Goal: Use online tool/utility: Utilize a website feature to perform a specific function

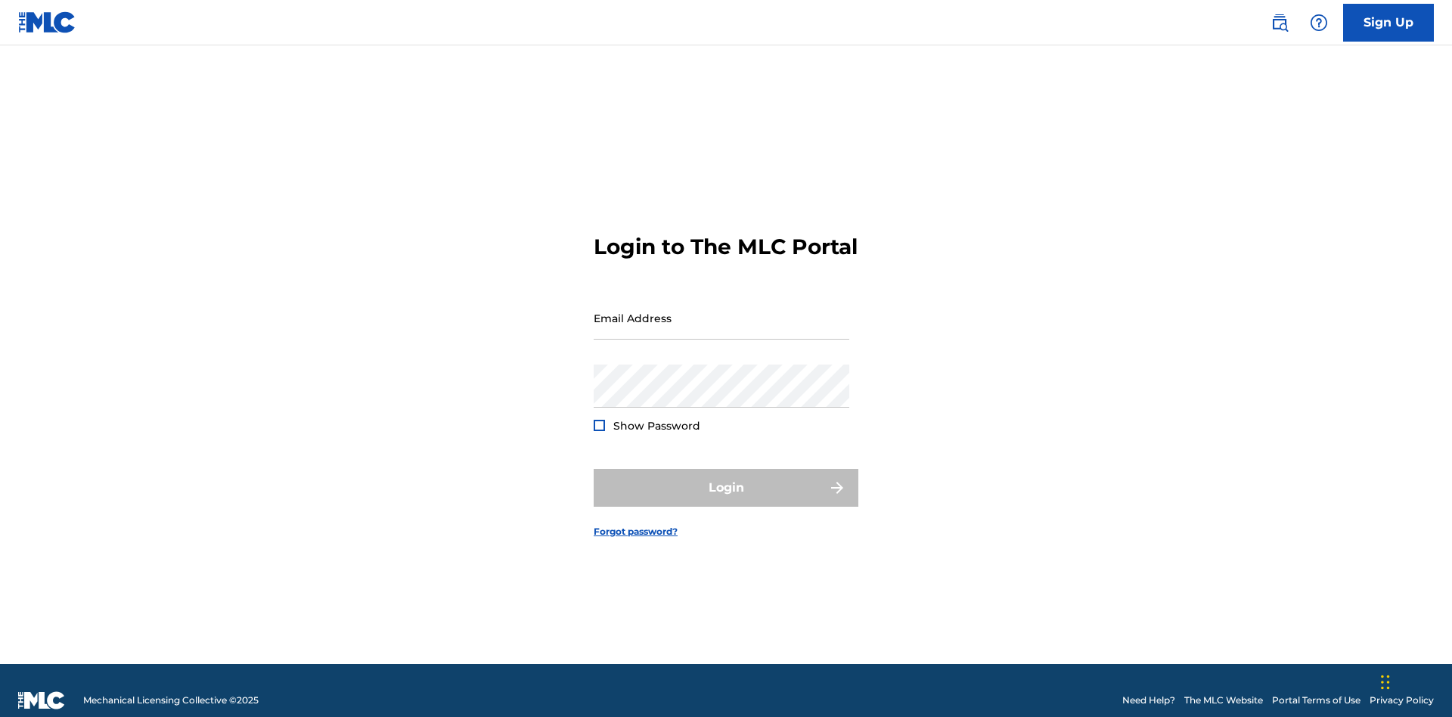
scroll to position [20, 0]
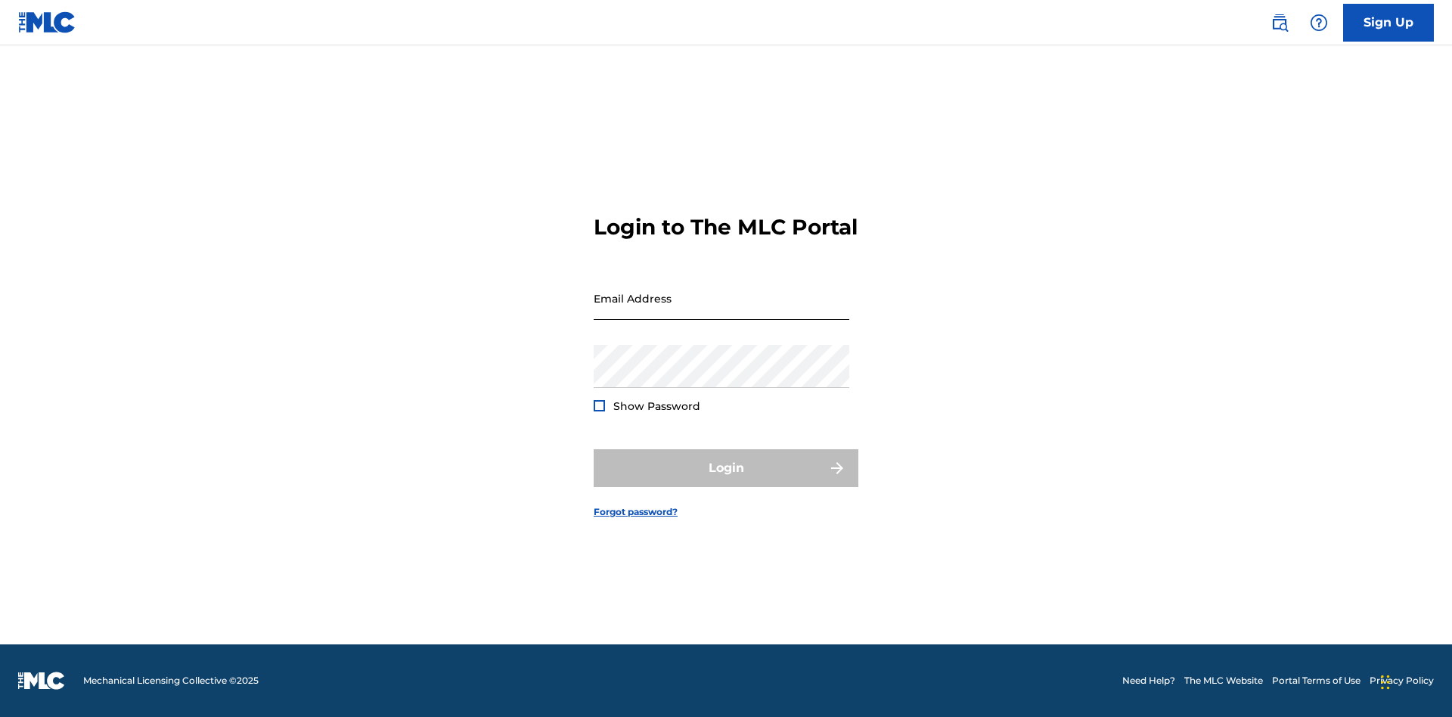
click at [721, 311] on input "Email Address" at bounding box center [722, 298] width 256 height 43
type input "[EMAIL_ADDRESS][DOMAIN_NAME]"
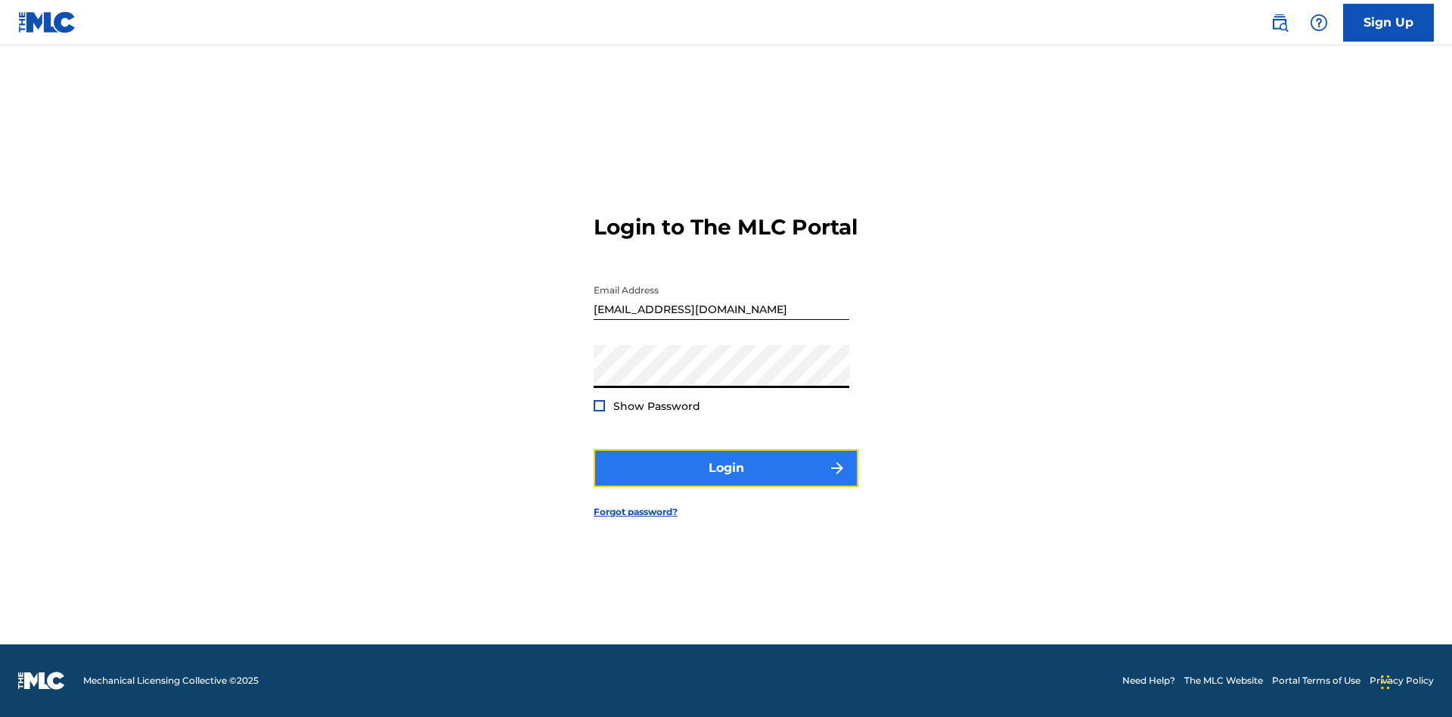
click at [726, 481] on button "Login" at bounding box center [726, 468] width 265 height 38
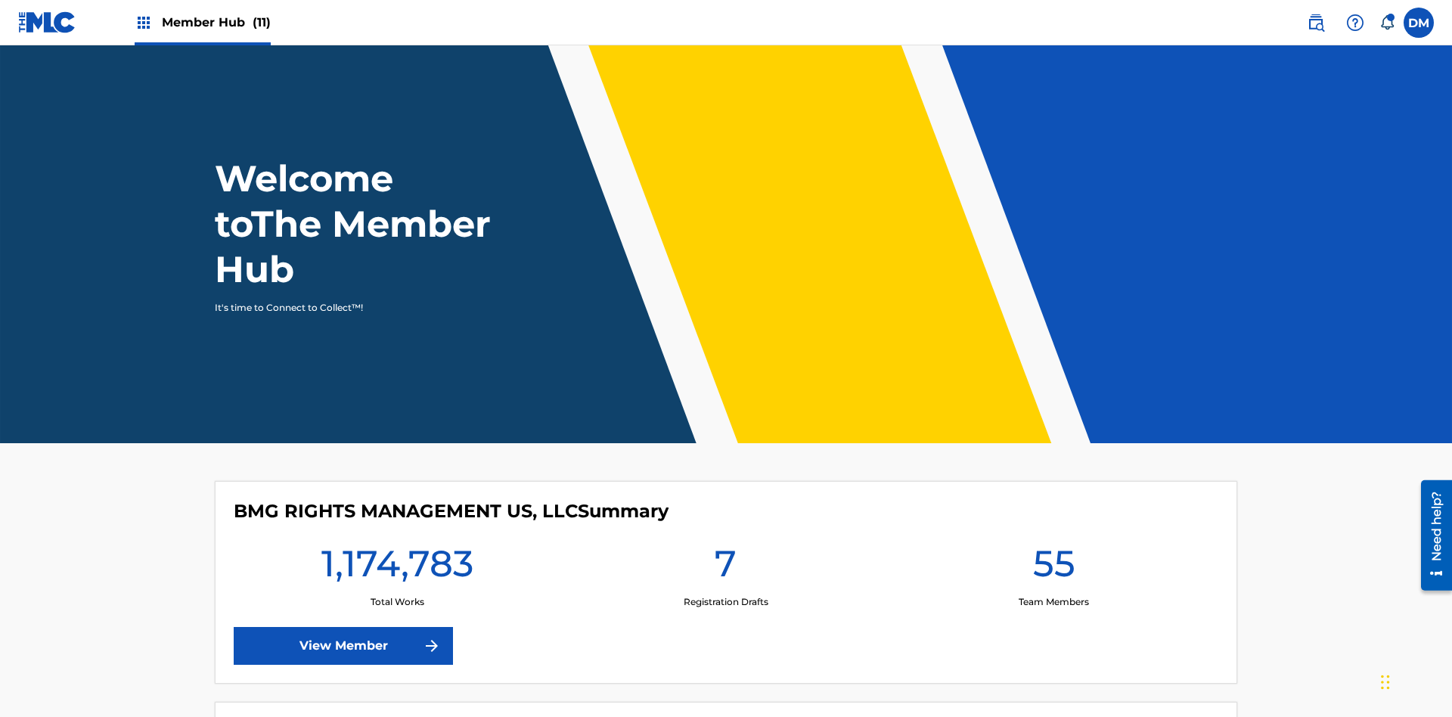
click at [202, 22] on span "Member Hub (11)" at bounding box center [216, 22] width 109 height 17
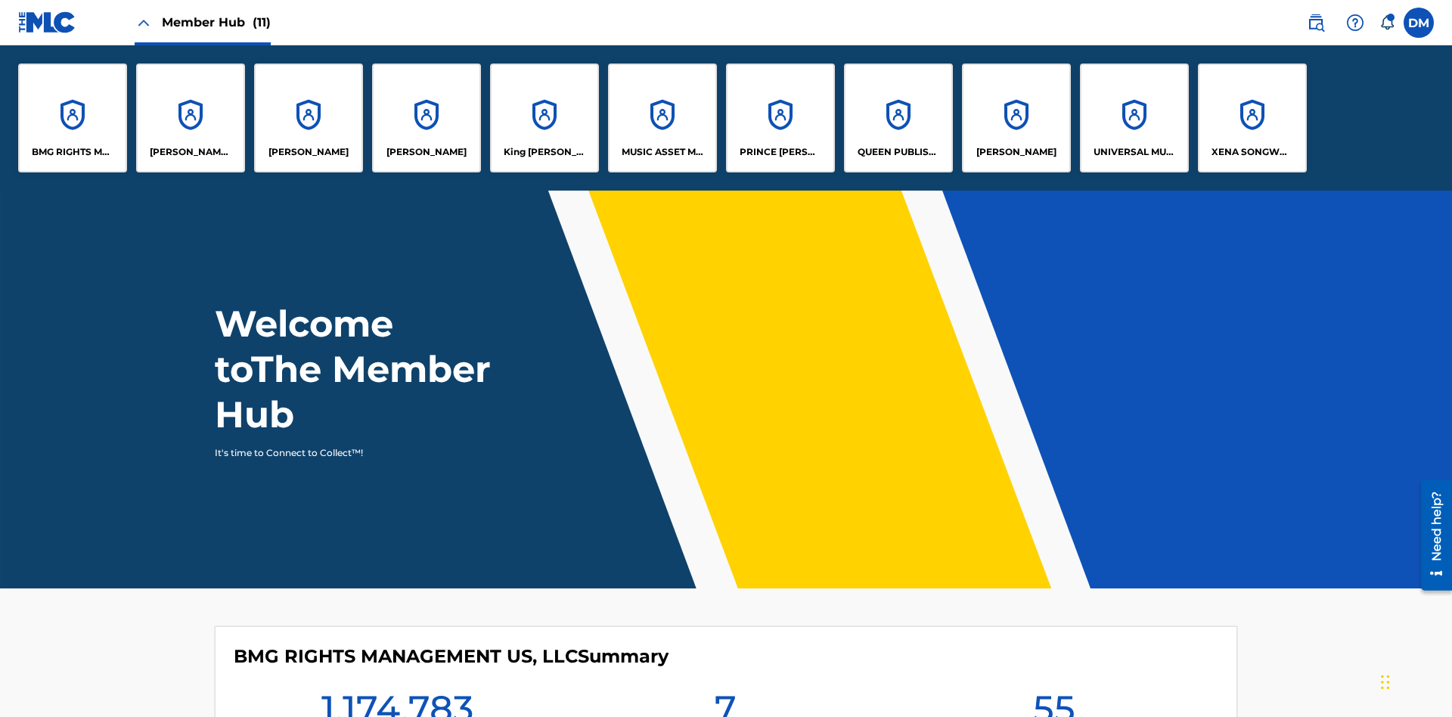
scroll to position [54, 0]
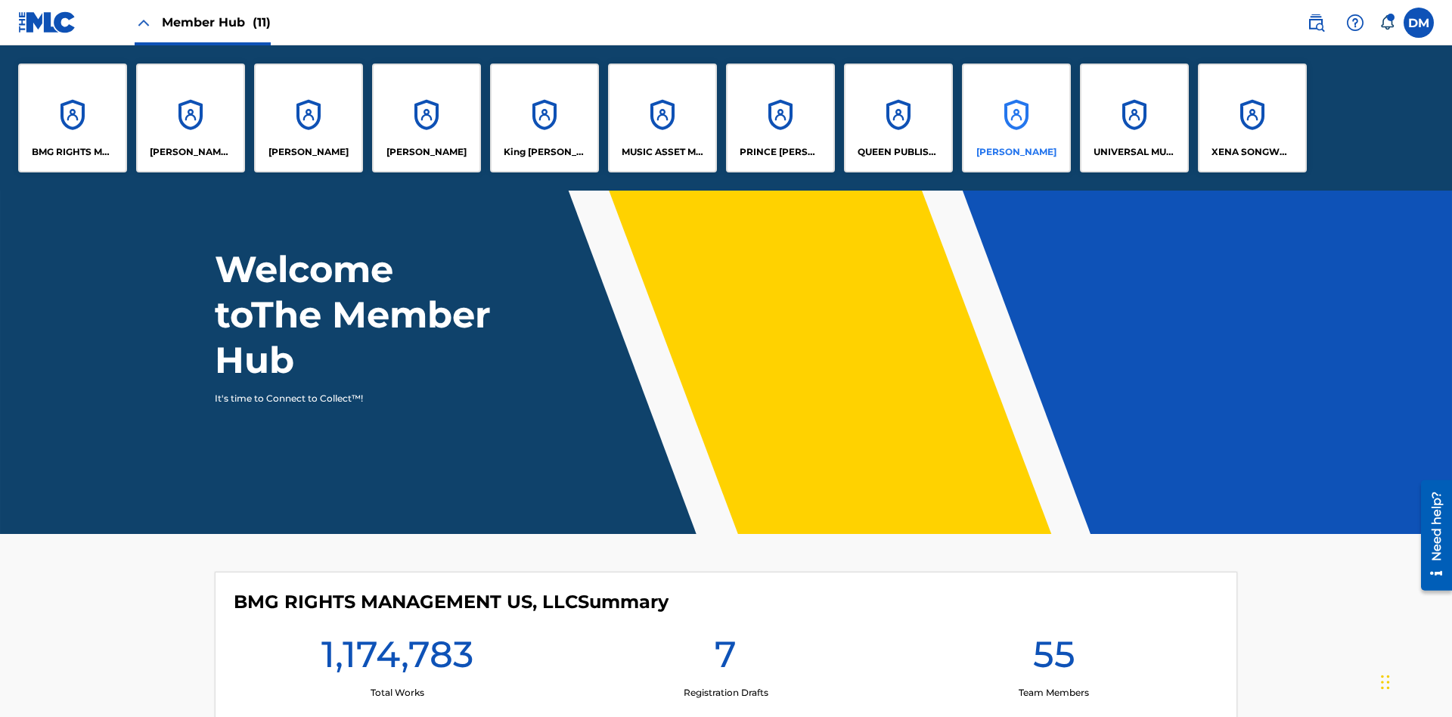
click at [1016, 152] on p "[PERSON_NAME]" at bounding box center [1016, 152] width 80 height 14
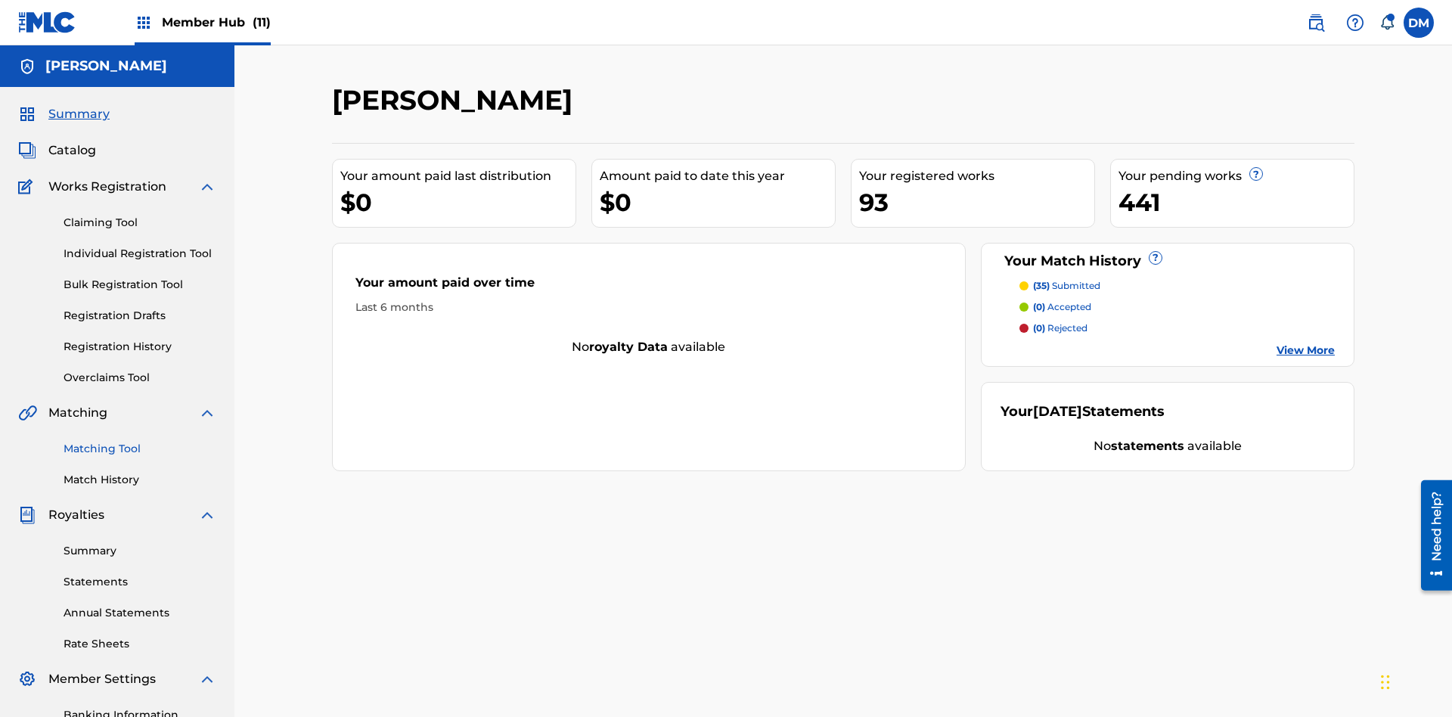
click at [140, 441] on link "Matching Tool" at bounding box center [140, 449] width 153 height 16
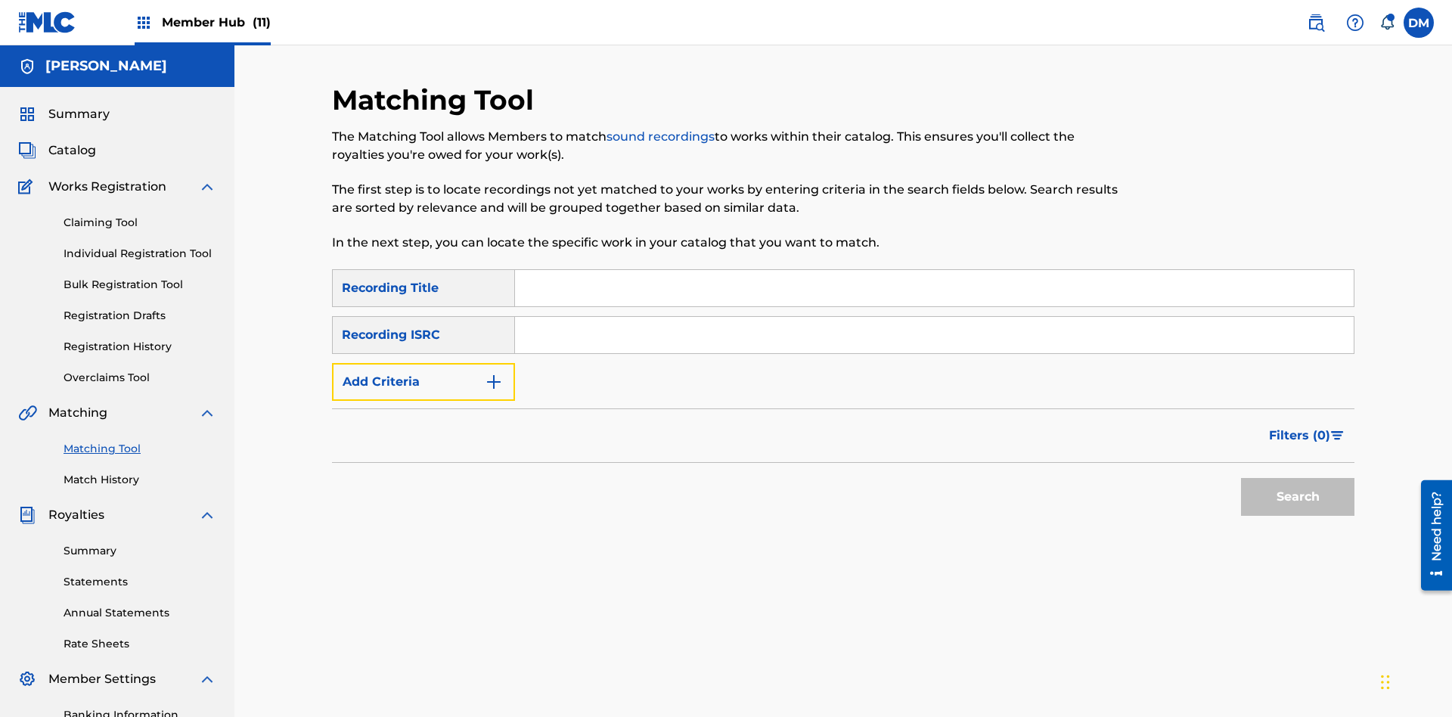
click at [423, 363] on button "Add Criteria" at bounding box center [423, 382] width 183 height 38
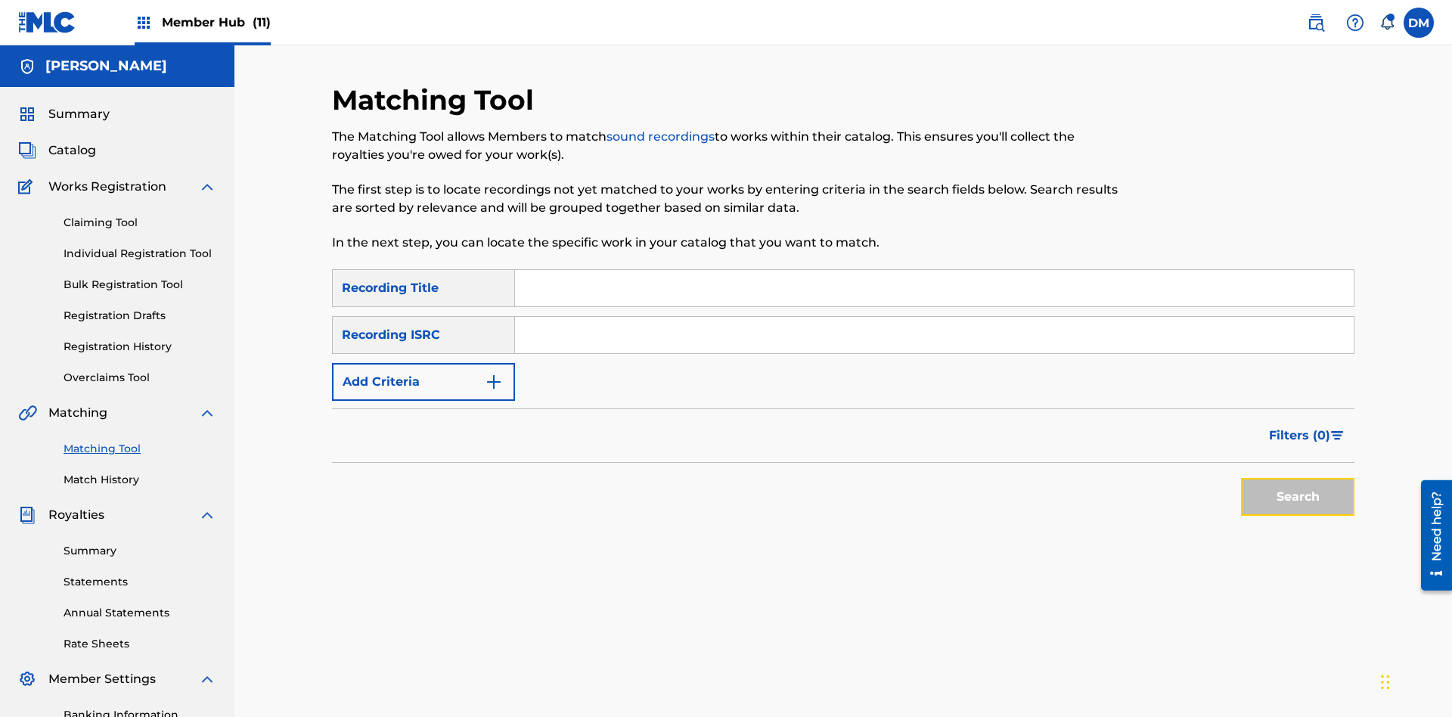
click at [1298, 478] on button "Search" at bounding box center [1297, 497] width 113 height 38
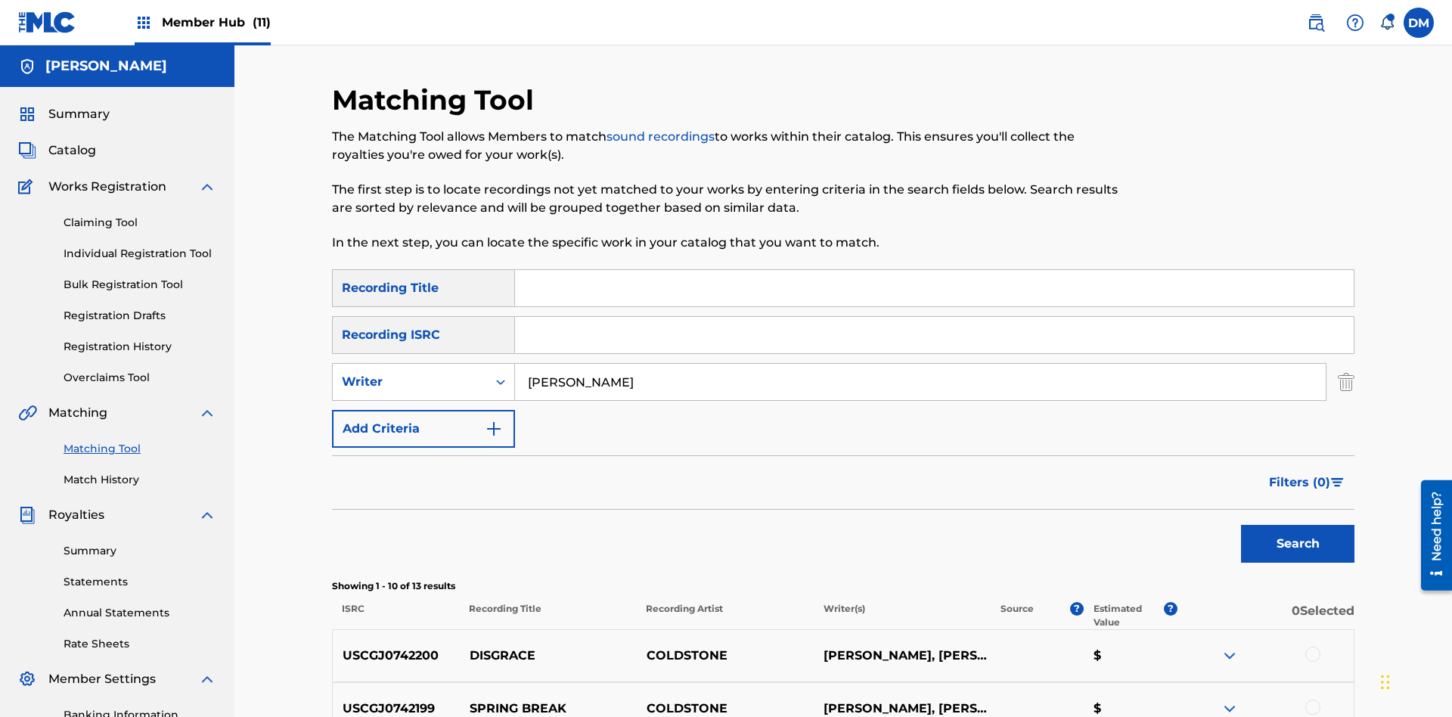
click at [1312, 647] on div at bounding box center [1312, 654] width 15 height 15
click at [1312, 700] on div at bounding box center [1312, 707] width 15 height 15
click at [1063, 594] on button "Match 2 Groups" at bounding box center [1062, 594] width 167 height 38
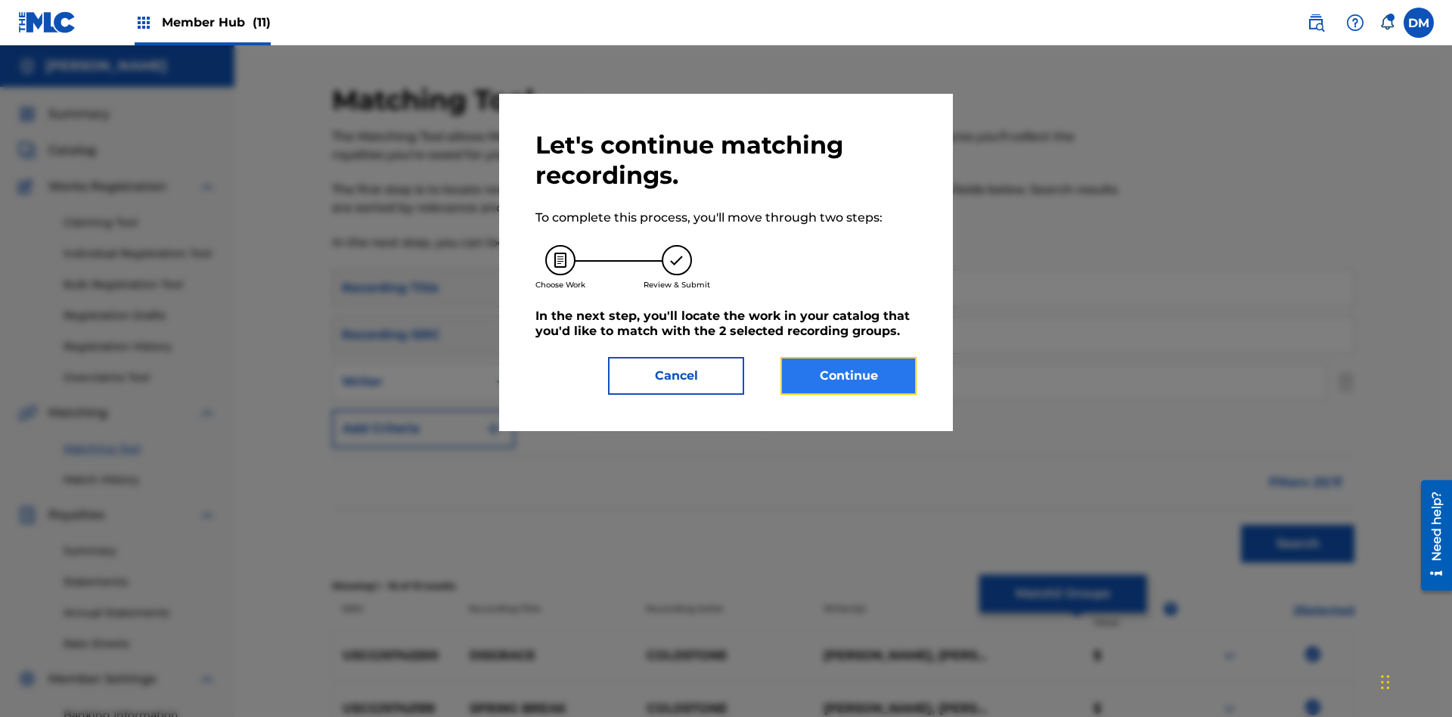
click at [849, 376] on button "Continue" at bounding box center [848, 376] width 136 height 38
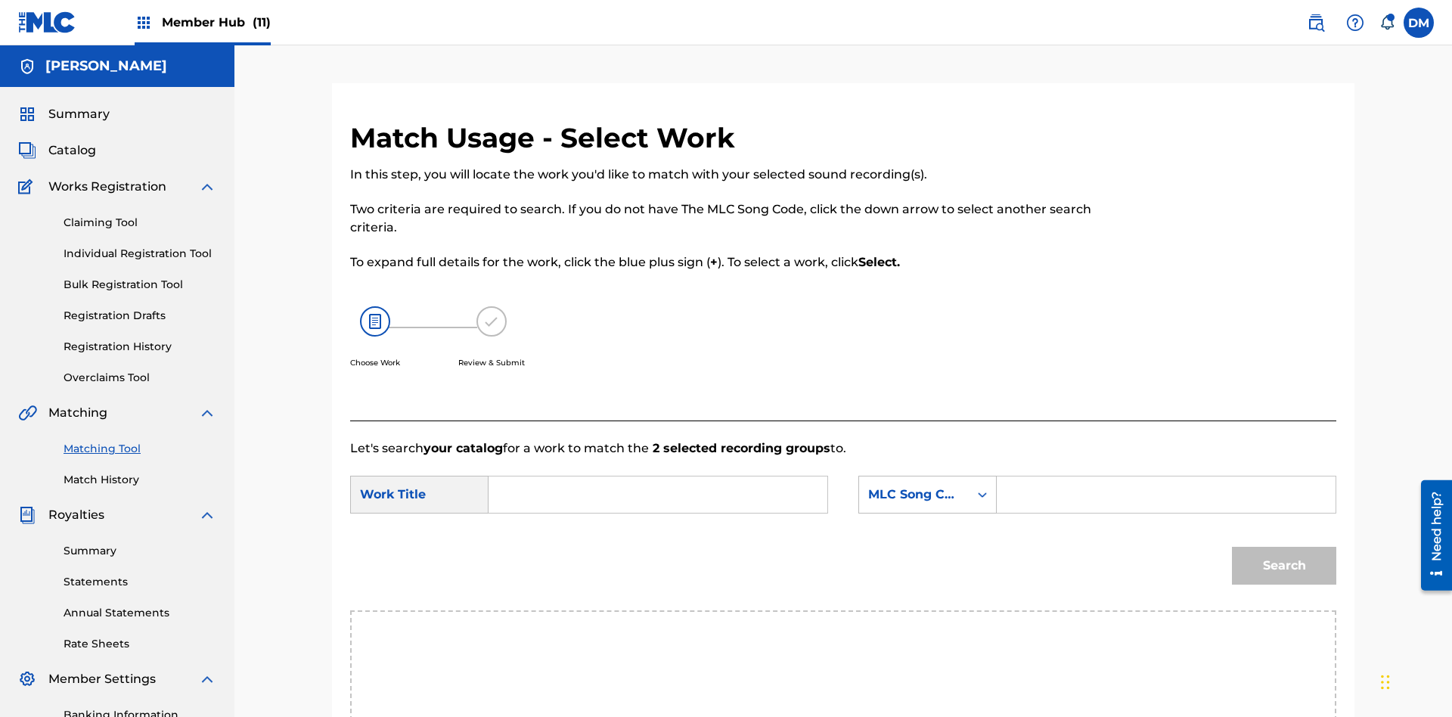
click at [658, 476] on input "Search Form" at bounding box center [657, 494] width 313 height 36
type input "GOODBYE"
click at [1165, 476] on input "Search Form" at bounding box center [1166, 494] width 313 height 36
type input "GV8XIE"
click at [1284, 547] on button "Search" at bounding box center [1284, 566] width 104 height 38
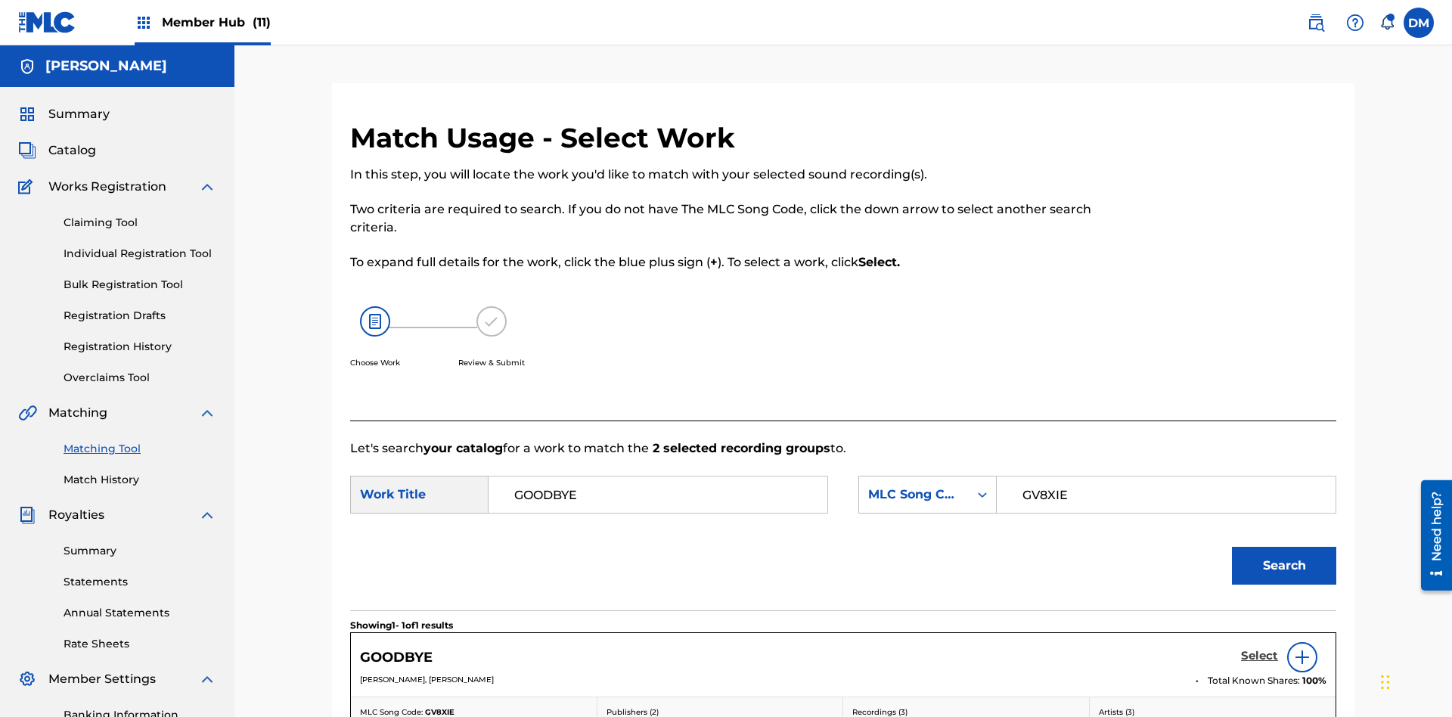
click at [1259, 649] on h5 "Select" at bounding box center [1259, 656] width 37 height 14
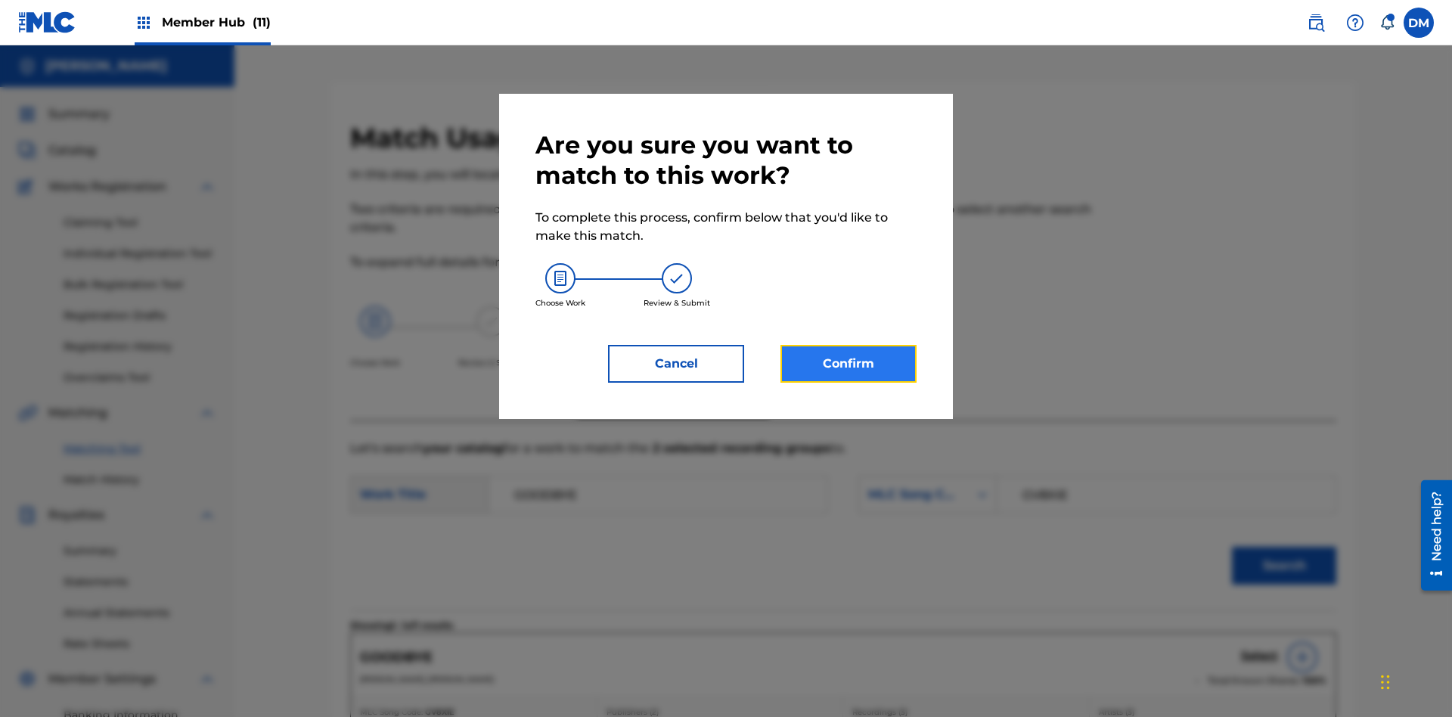
click at [849, 364] on button "Confirm" at bounding box center [848, 364] width 136 height 38
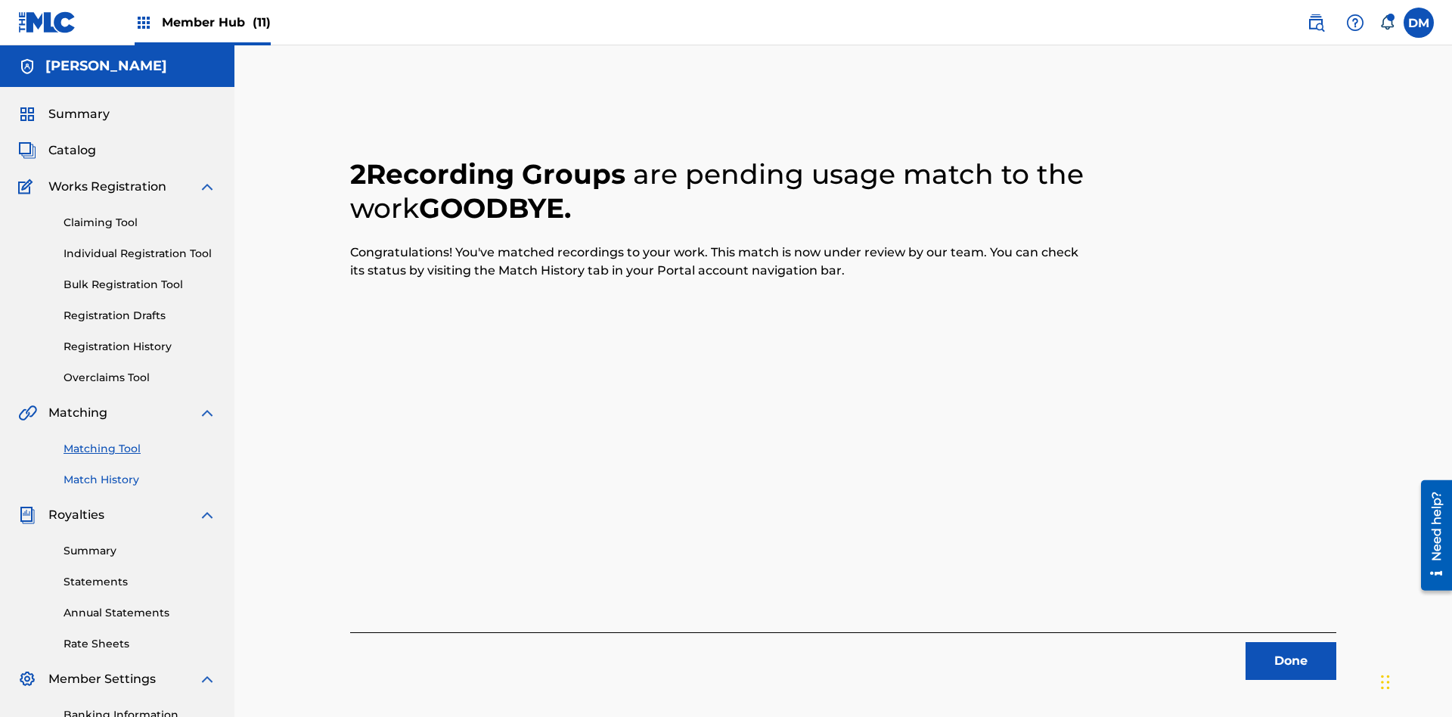
click at [140, 472] on link "Match History" at bounding box center [140, 480] width 153 height 16
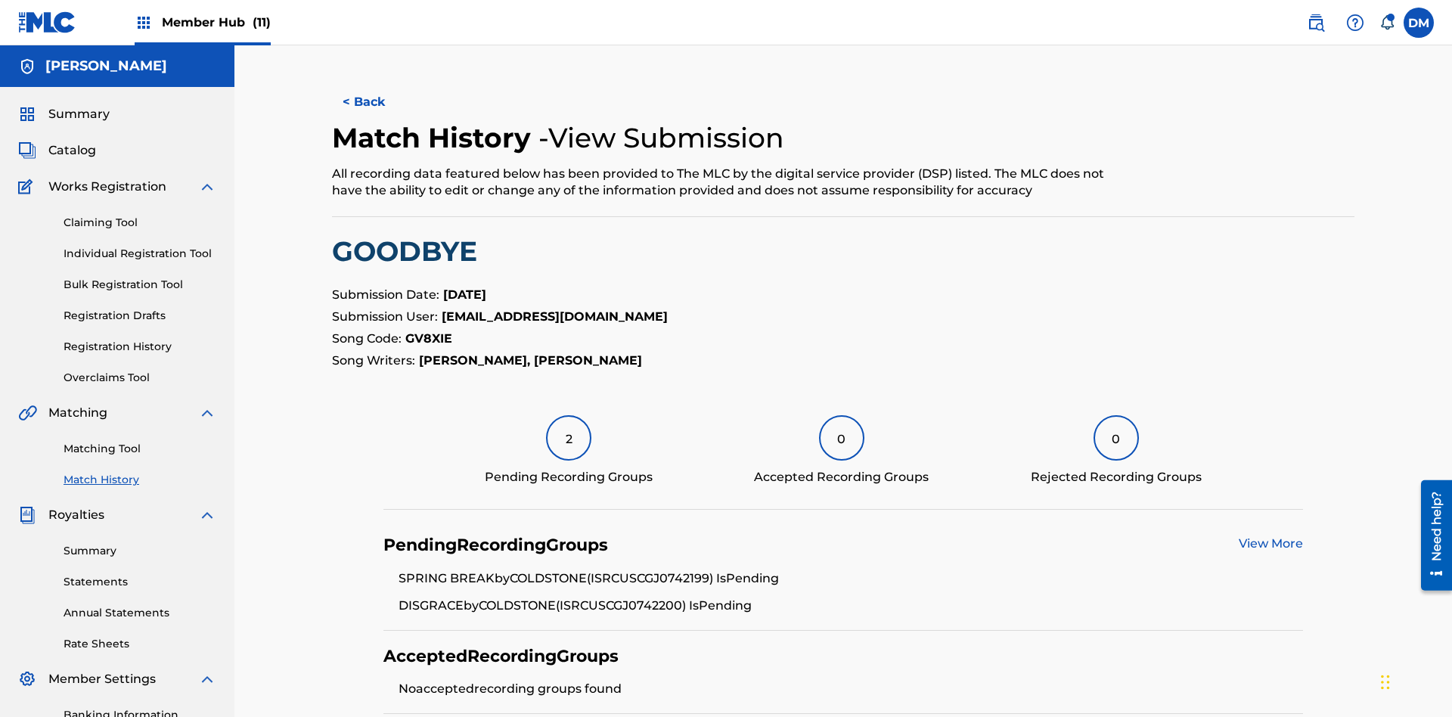
click at [1270, 536] on link "View More" at bounding box center [1271, 543] width 64 height 14
